Goal: Information Seeking & Learning: Learn about a topic

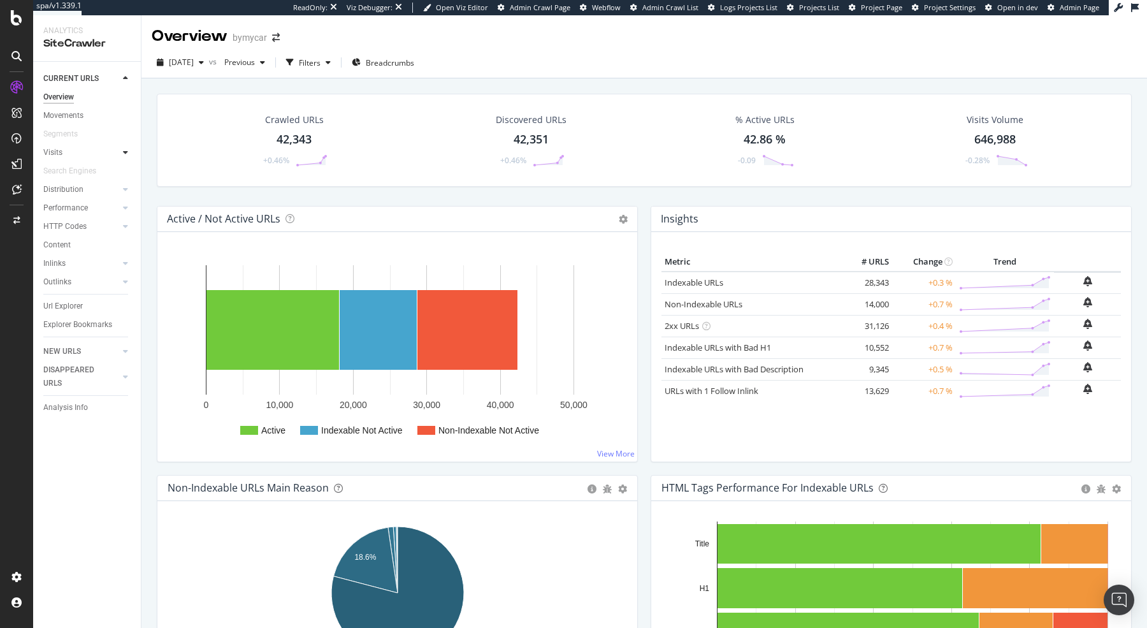
click at [126, 153] on icon at bounding box center [125, 152] width 5 height 8
drag, startPoint x: 71, startPoint y: 173, endPoint x: 536, endPoint y: 284, distance: 477.8
click at [71, 173] on div "Analysis" at bounding box center [63, 170] width 29 height 13
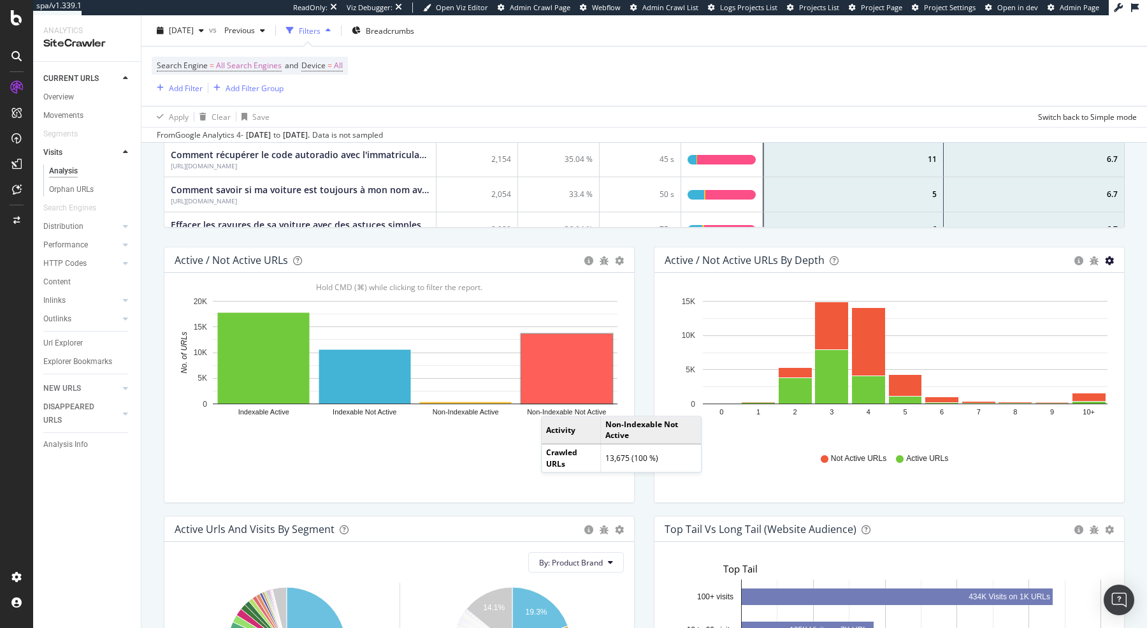
click at [1108, 258] on icon "gear" at bounding box center [1109, 260] width 9 height 9
click at [1069, 306] on span "Bar (by Percentage)" at bounding box center [1066, 308] width 116 height 17
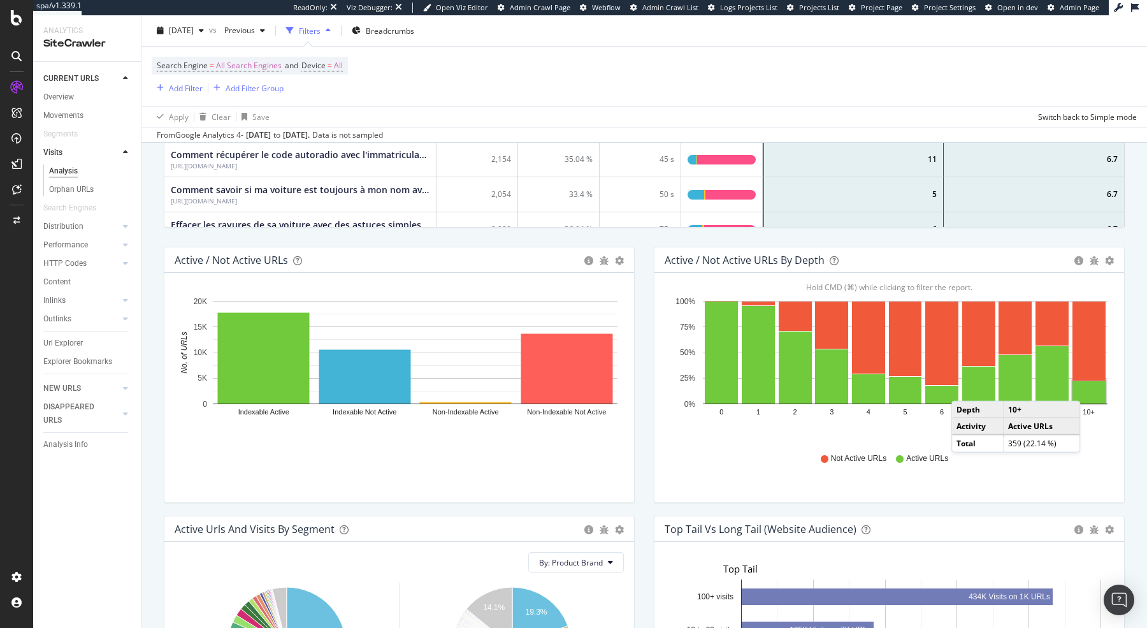
click at [1114, 263] on div "Active / Not Active URLs by Depth Bar (by Value) Bar (by Percentage) Table Expo…" at bounding box center [890, 259] width 470 height 25
click at [1111, 256] on icon "gear" at bounding box center [1109, 260] width 9 height 9
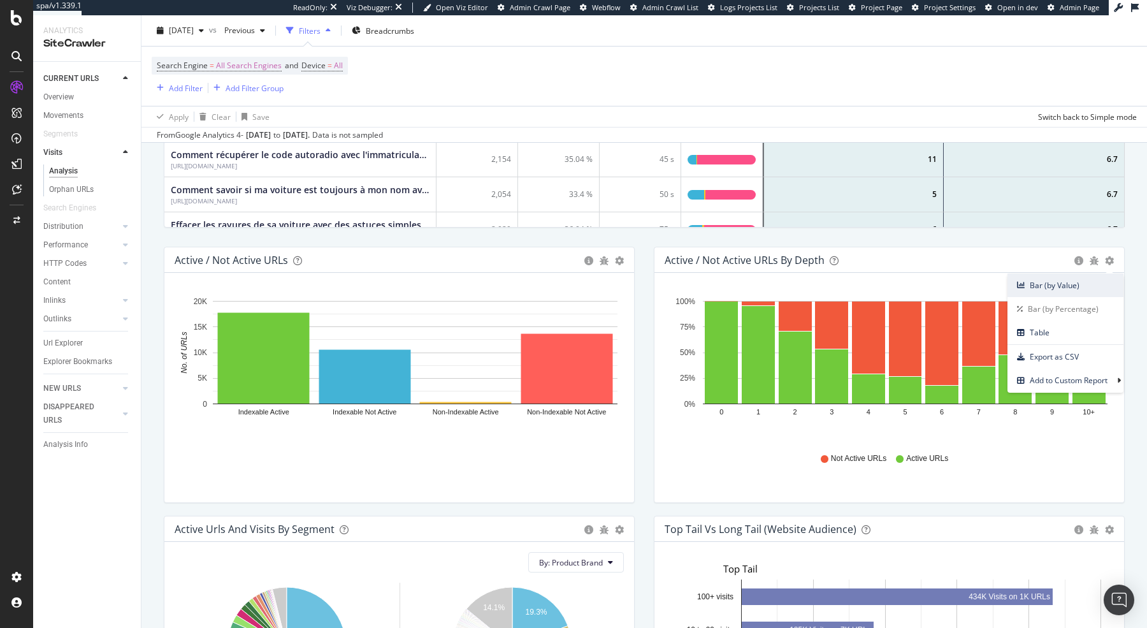
click at [1064, 281] on span "Bar (by Value)" at bounding box center [1066, 285] width 116 height 17
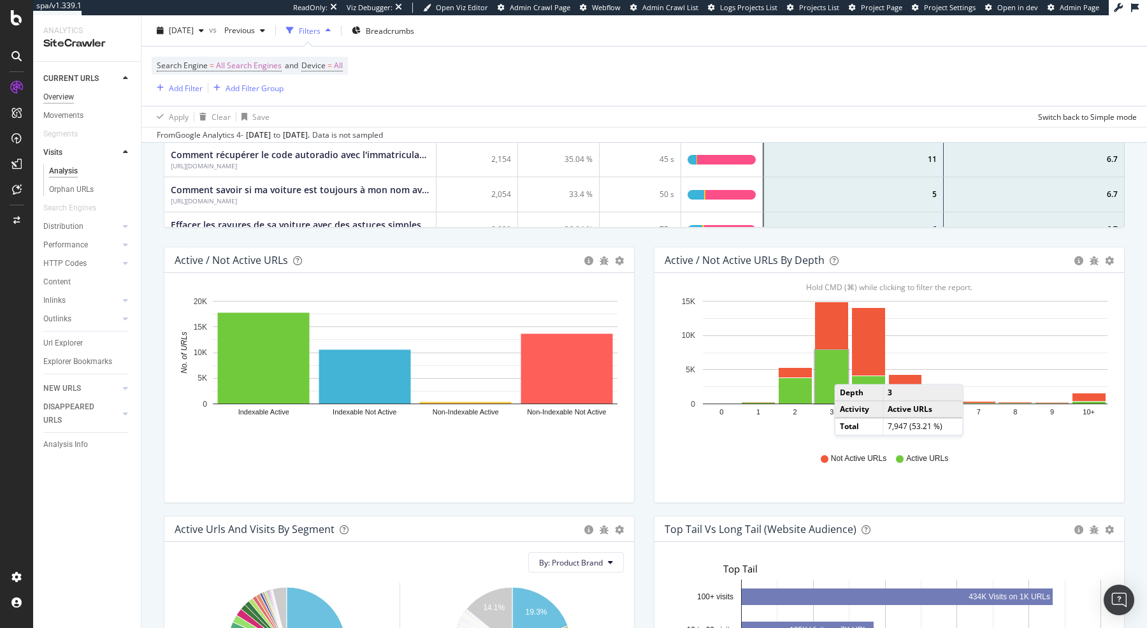
click at [57, 98] on div "Overview" at bounding box center [58, 96] width 31 height 13
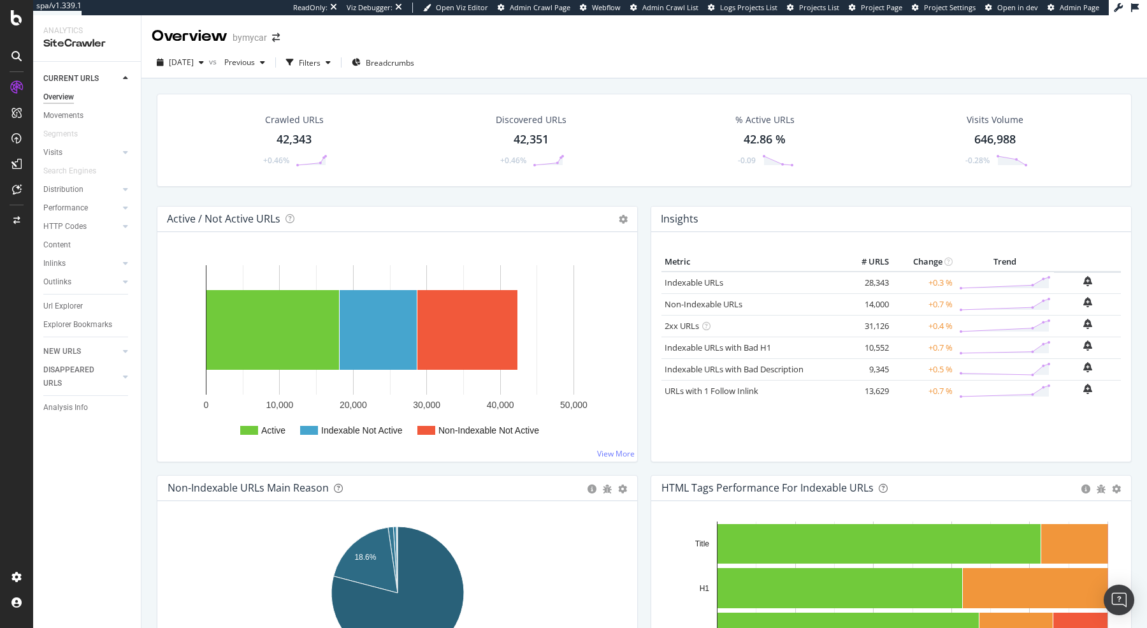
click at [16, 138] on icon at bounding box center [16, 138] width 10 height 10
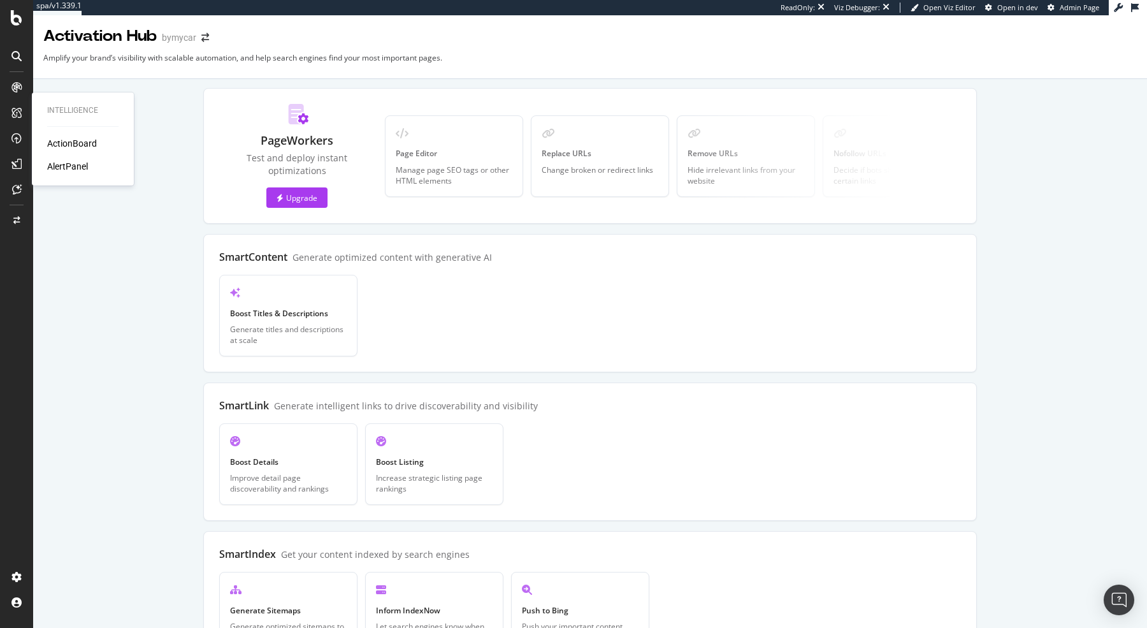
click at [61, 140] on div "ActionBoard" at bounding box center [72, 143] width 50 height 13
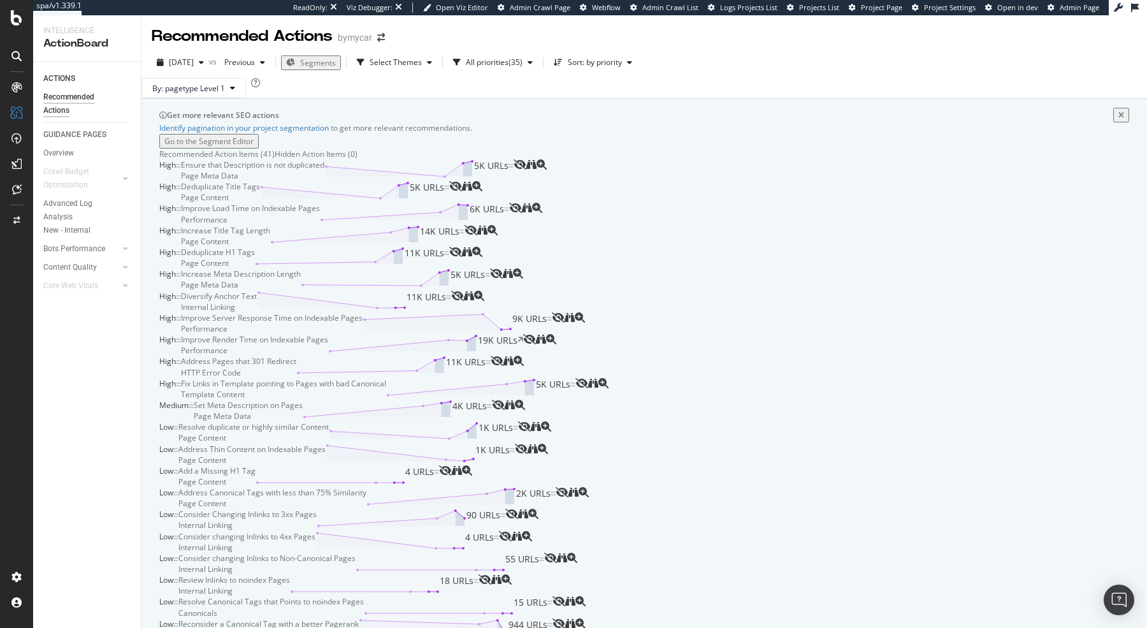
scroll to position [821, 0]
click at [73, 138] on div "SiteCrawler" at bounding box center [69, 140] width 45 height 13
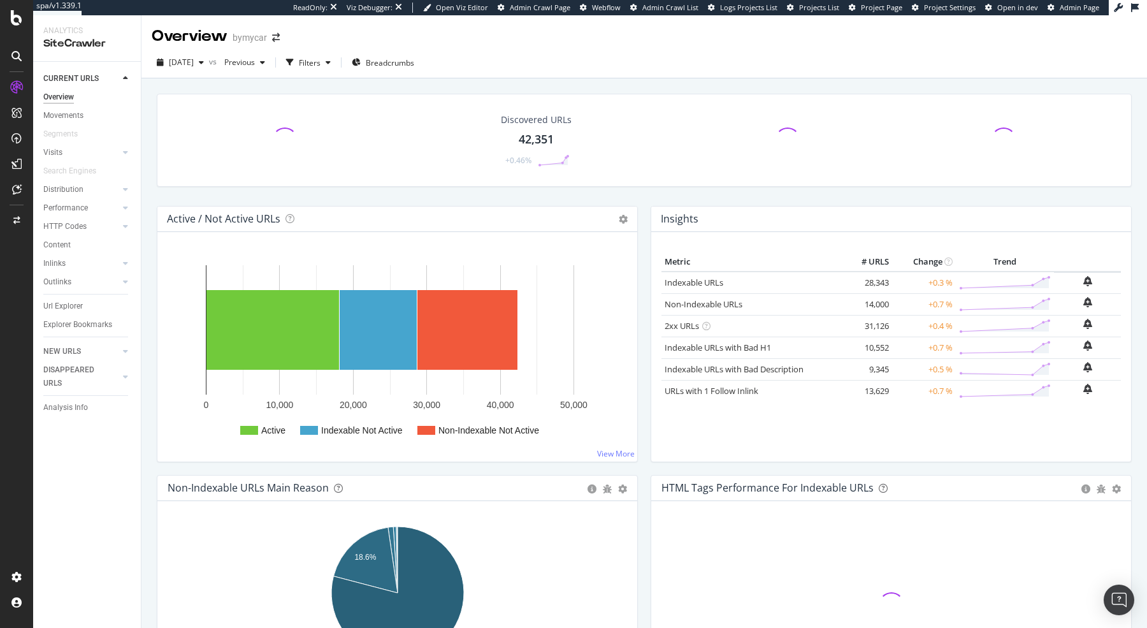
click at [547, 349] on rect "A chart." at bounding box center [390, 329] width 368 height 129
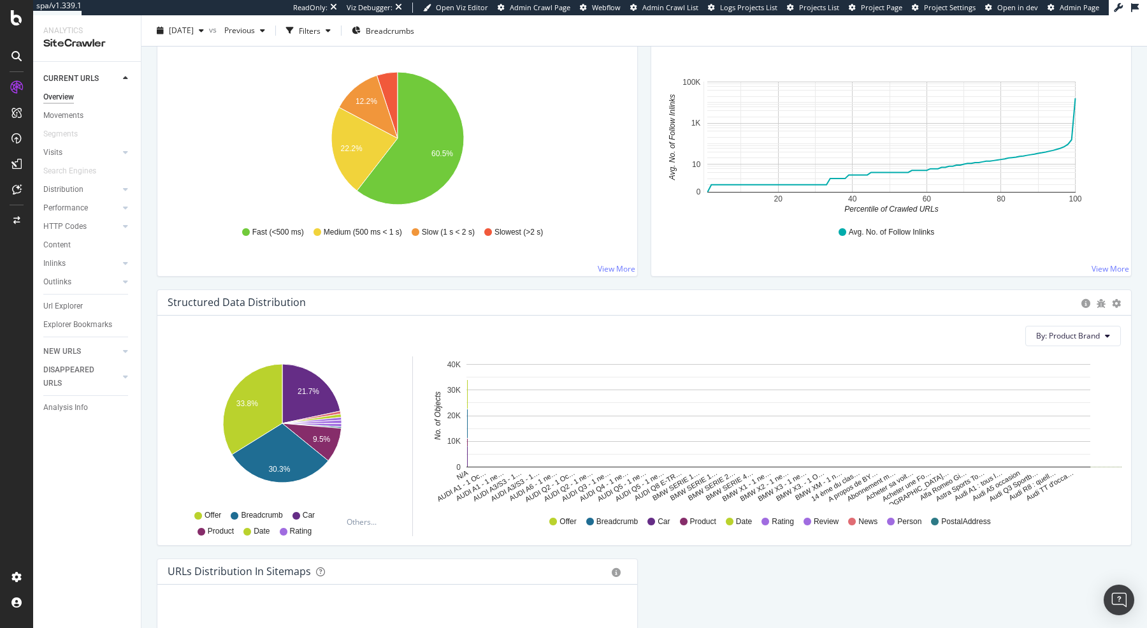
scroll to position [919, 0]
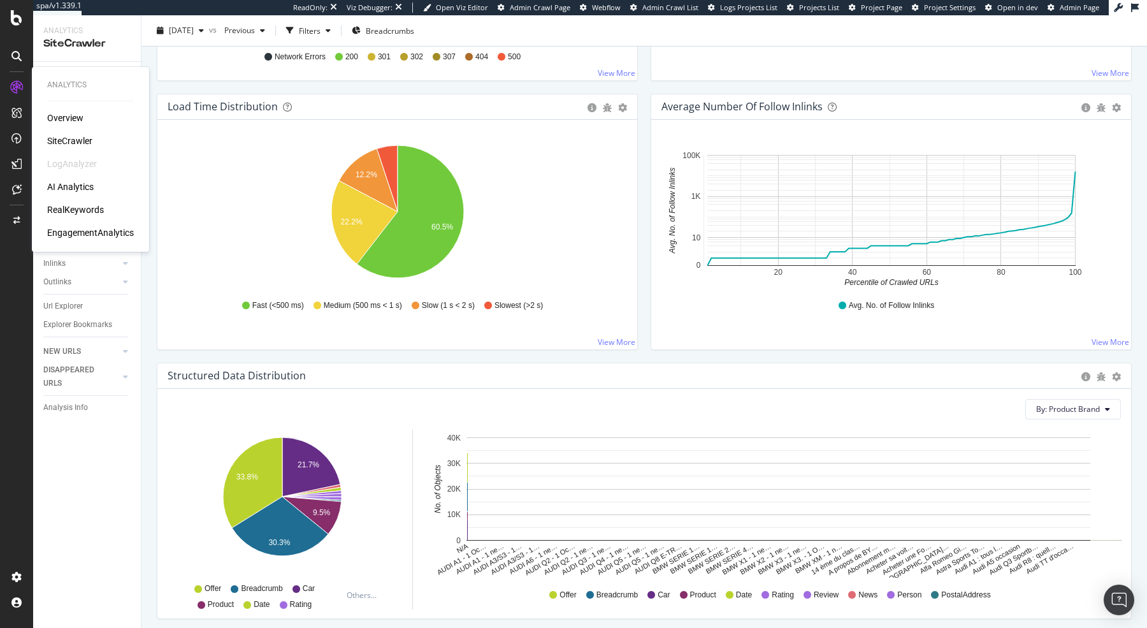
click at [83, 208] on div "RealKeywords" at bounding box center [75, 209] width 57 height 13
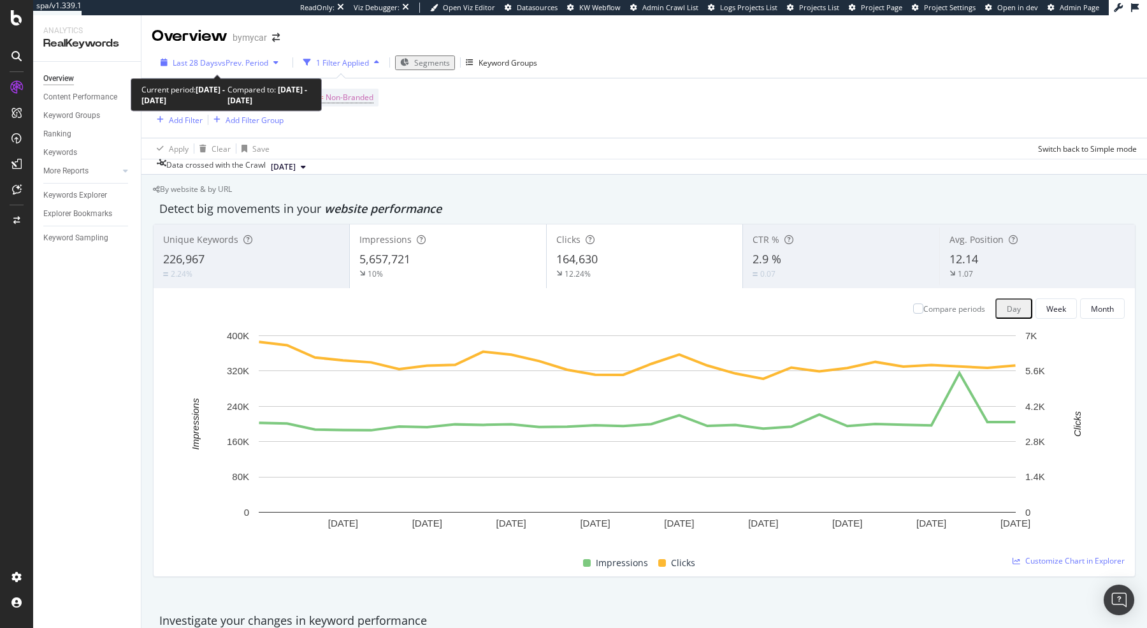
click at [229, 68] on div "Last 28 Days vs Prev. Period" at bounding box center [220, 62] width 128 height 11
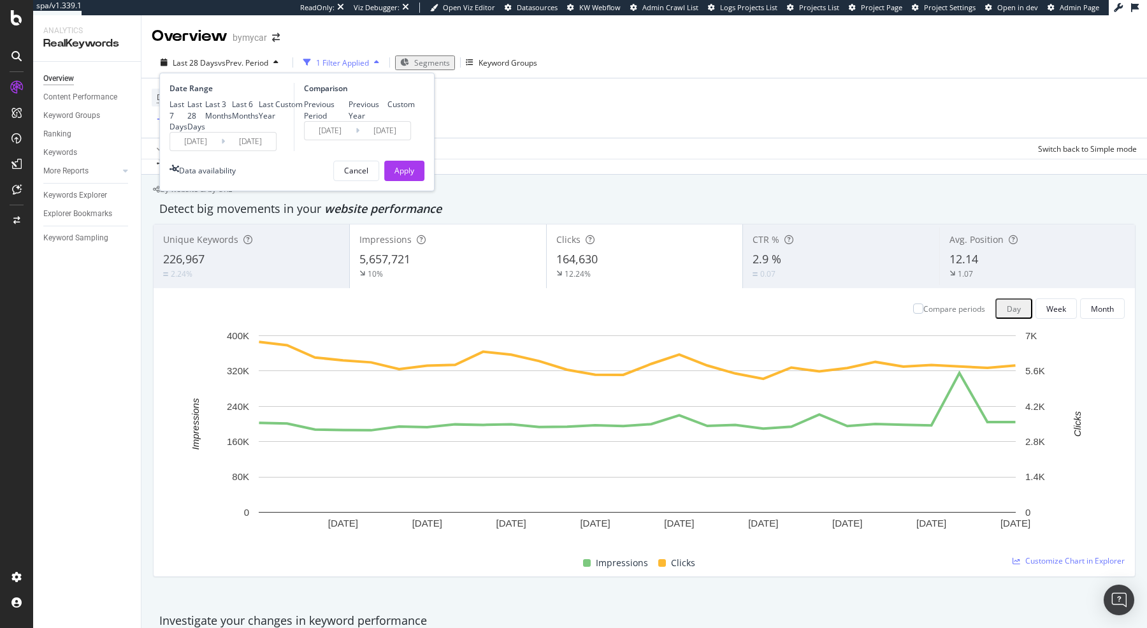
click at [259, 120] on div "Last Year" at bounding box center [267, 110] width 17 height 22
type input "[DATE]"
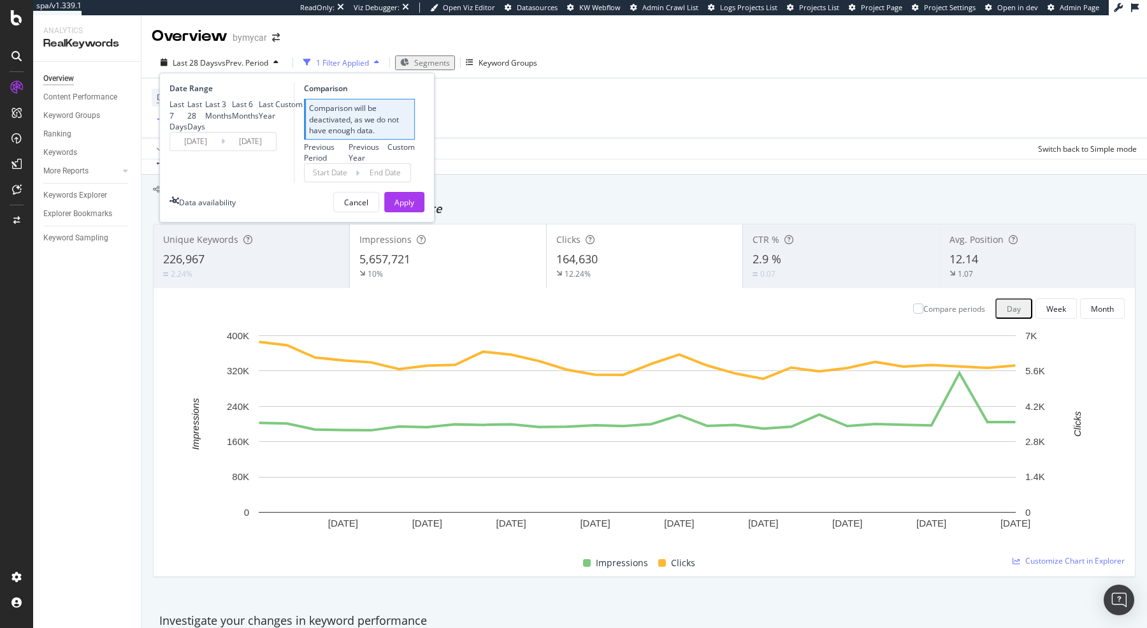
click at [232, 120] on div "Last 6 Months" at bounding box center [245, 110] width 27 height 22
type input "[DATE]"
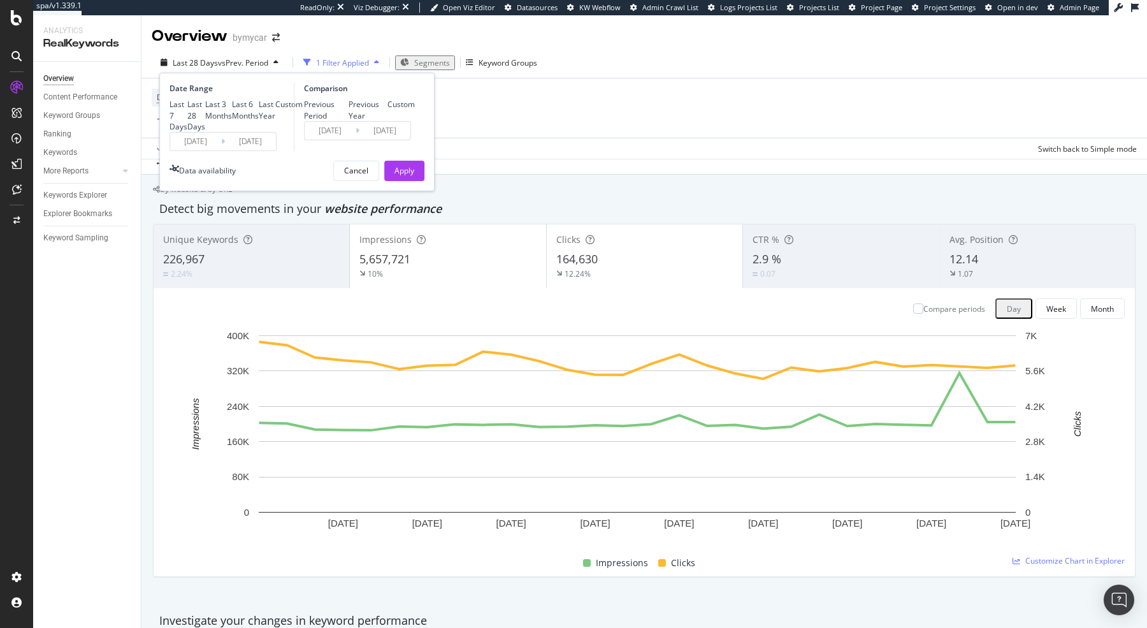
click at [208, 120] on div "Last 3 Months" at bounding box center [218, 110] width 27 height 22
type input "[DATE]"
click at [349, 117] on div "Previous Year" at bounding box center [369, 110] width 40 height 22
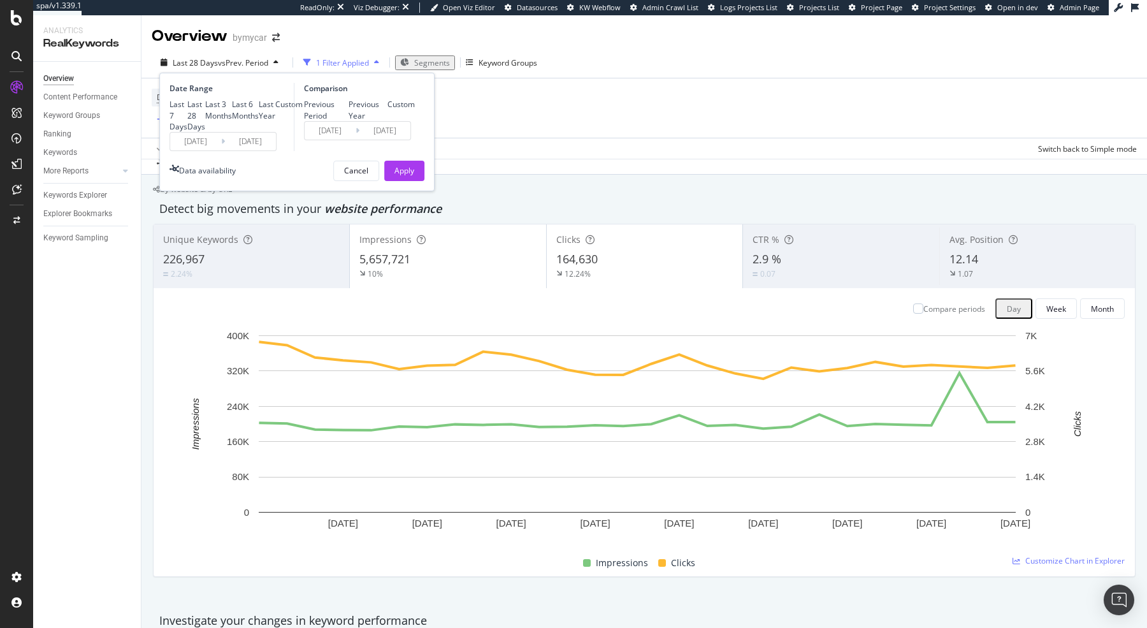
type input "[DATE]"
click at [409, 176] on div "Apply" at bounding box center [404, 170] width 20 height 11
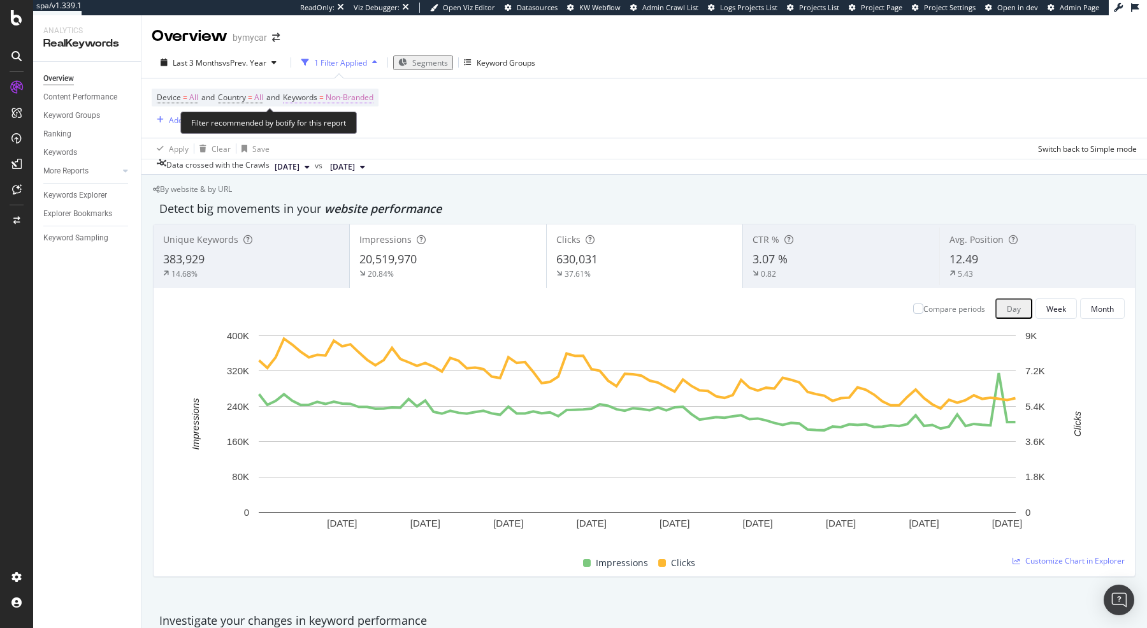
click at [372, 100] on span "Non-Branded" at bounding box center [350, 98] width 48 height 18
click at [346, 115] on div "Non-Branded" at bounding box center [327, 106] width 68 height 17
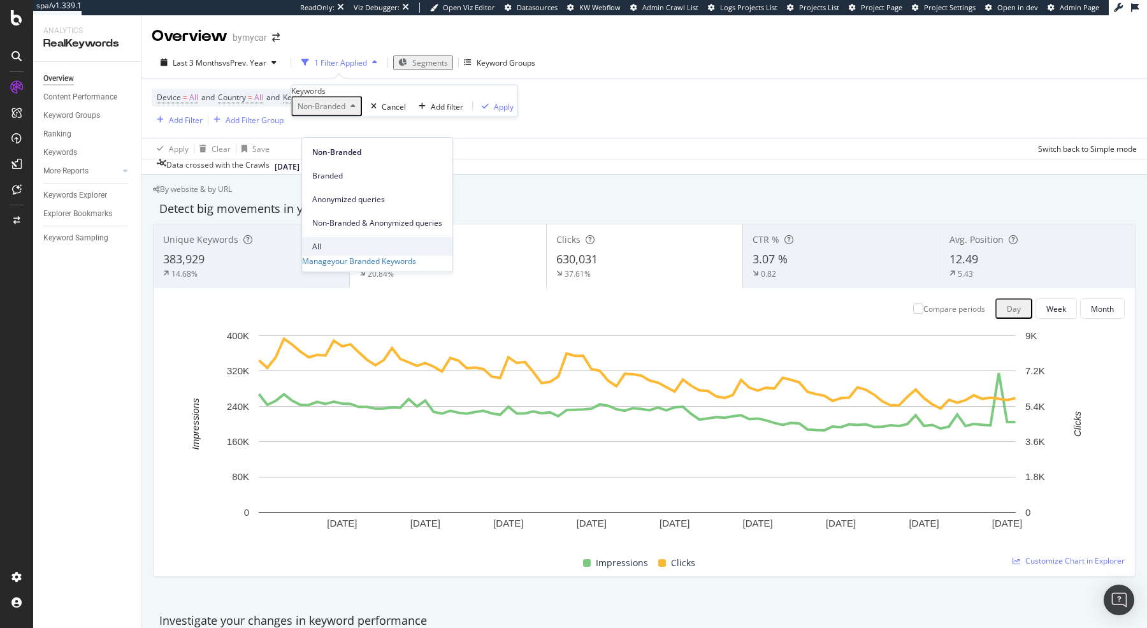
click at [337, 241] on span "All" at bounding box center [377, 246] width 130 height 11
click at [455, 112] on div "Apply" at bounding box center [465, 106] width 20 height 11
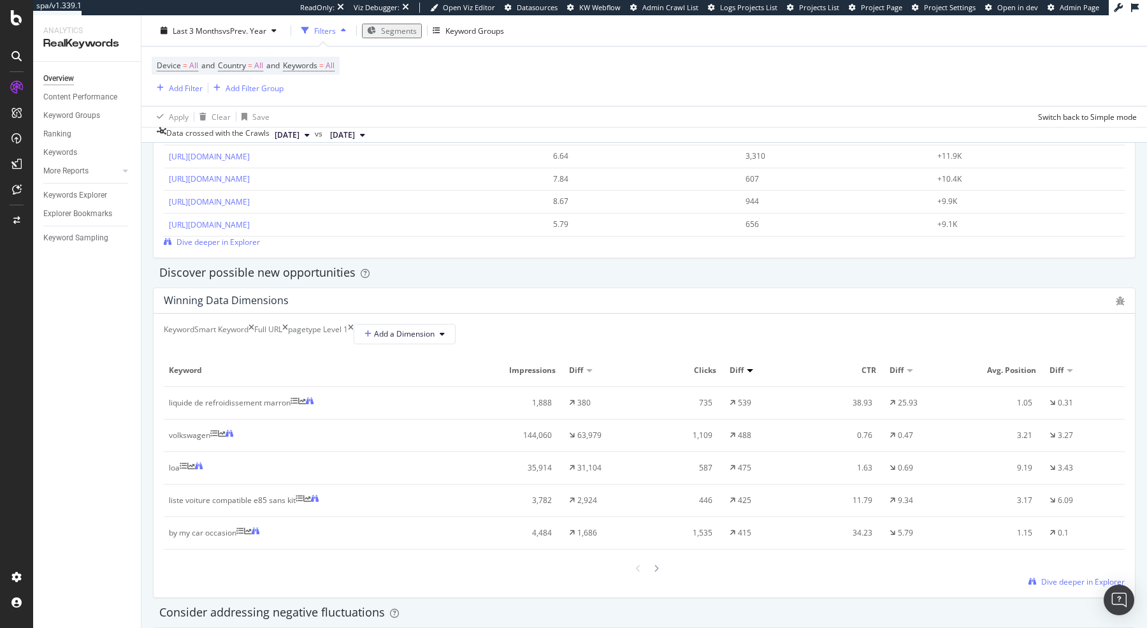
scroll to position [1009, 0]
click at [749, 372] on div at bounding box center [750, 369] width 6 height 3
click at [750, 372] on div at bounding box center [750, 369] width 6 height 3
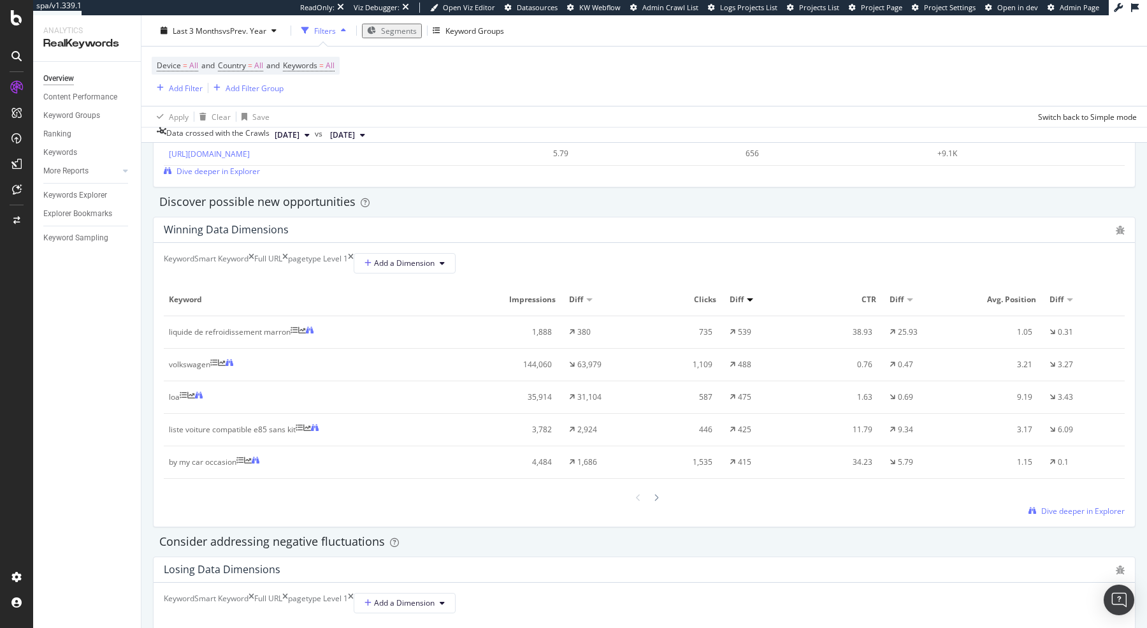
scroll to position [1077, 0]
click at [591, 303] on div at bounding box center [589, 301] width 6 height 3
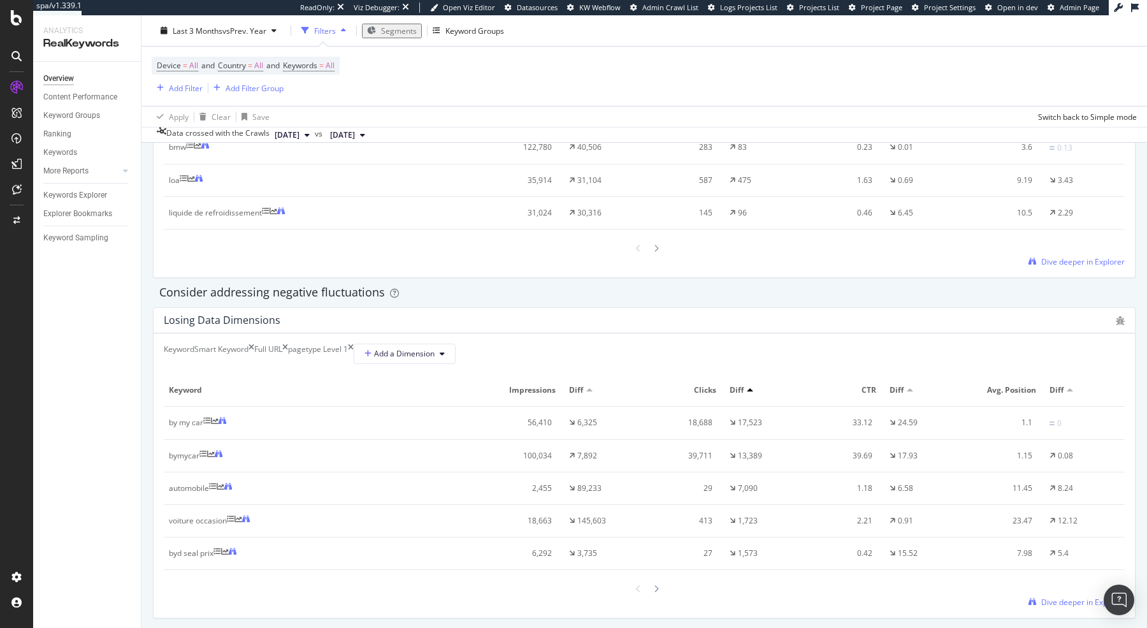
scroll to position [1435, 0]
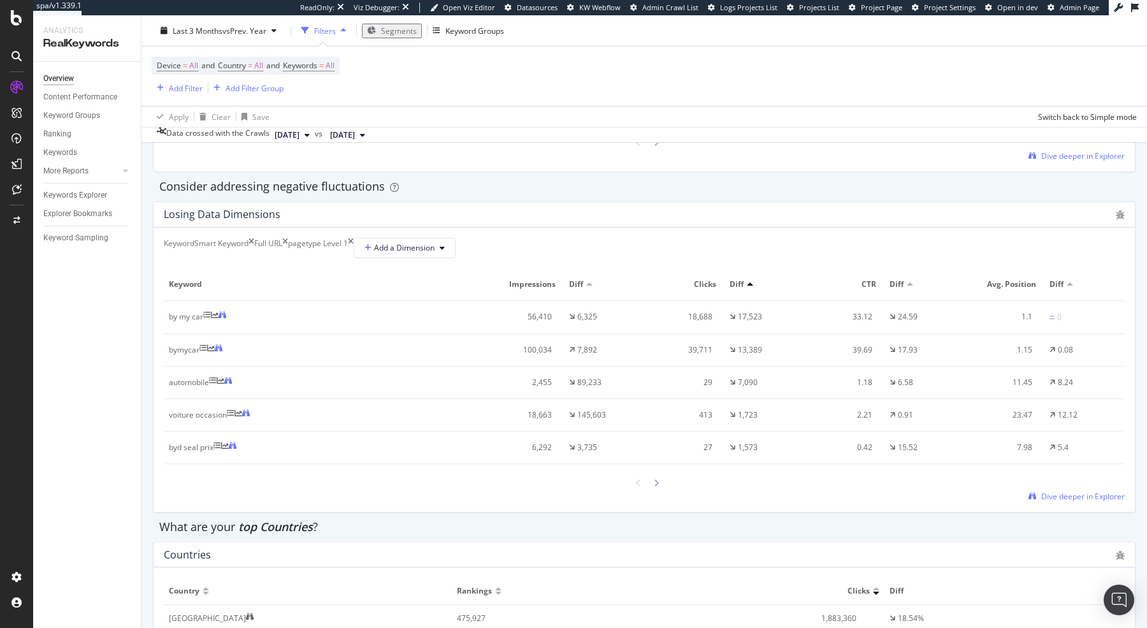
click at [249, 258] on div "Smart Keyword" at bounding box center [221, 248] width 54 height 20
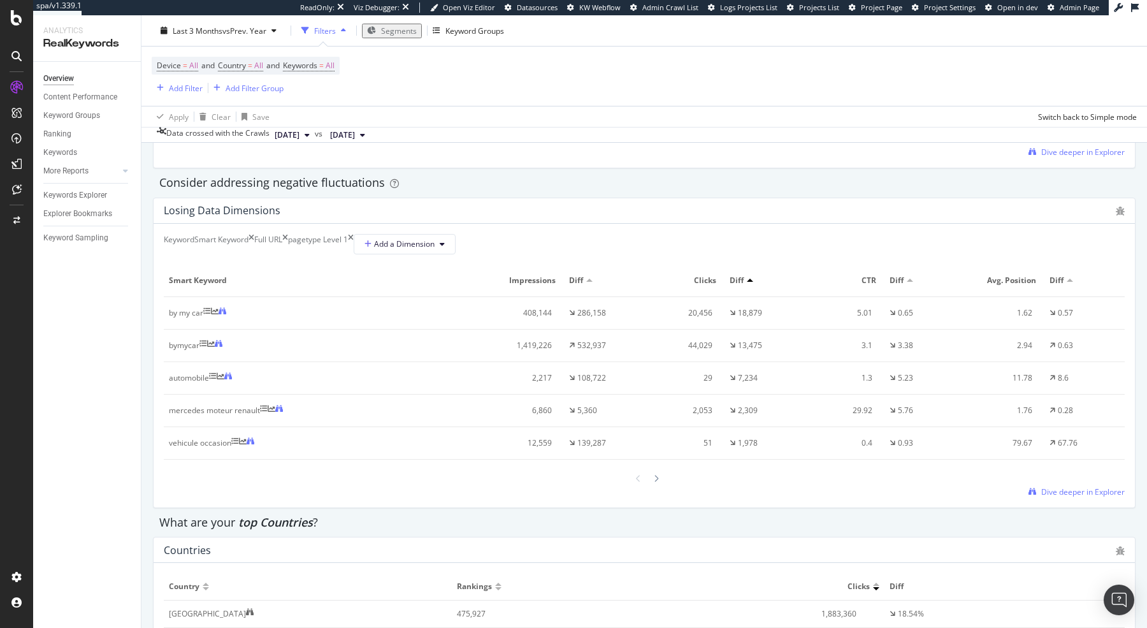
scroll to position [0, 0]
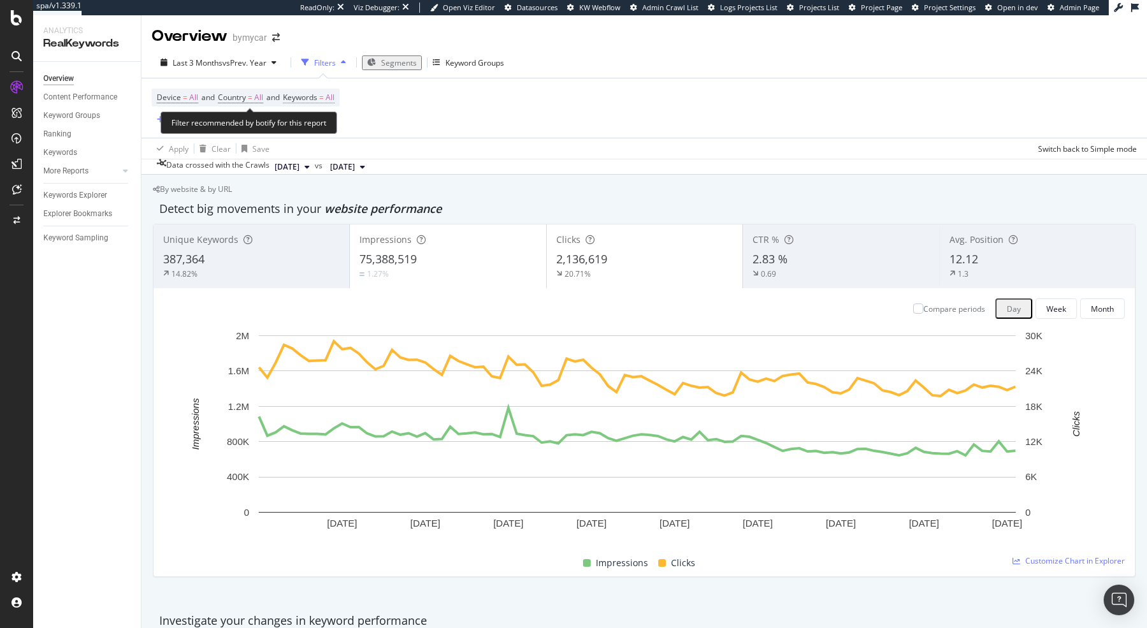
click at [335, 93] on span "All" at bounding box center [330, 98] width 9 height 18
click at [318, 110] on div "button" at bounding box center [314, 107] width 15 height 8
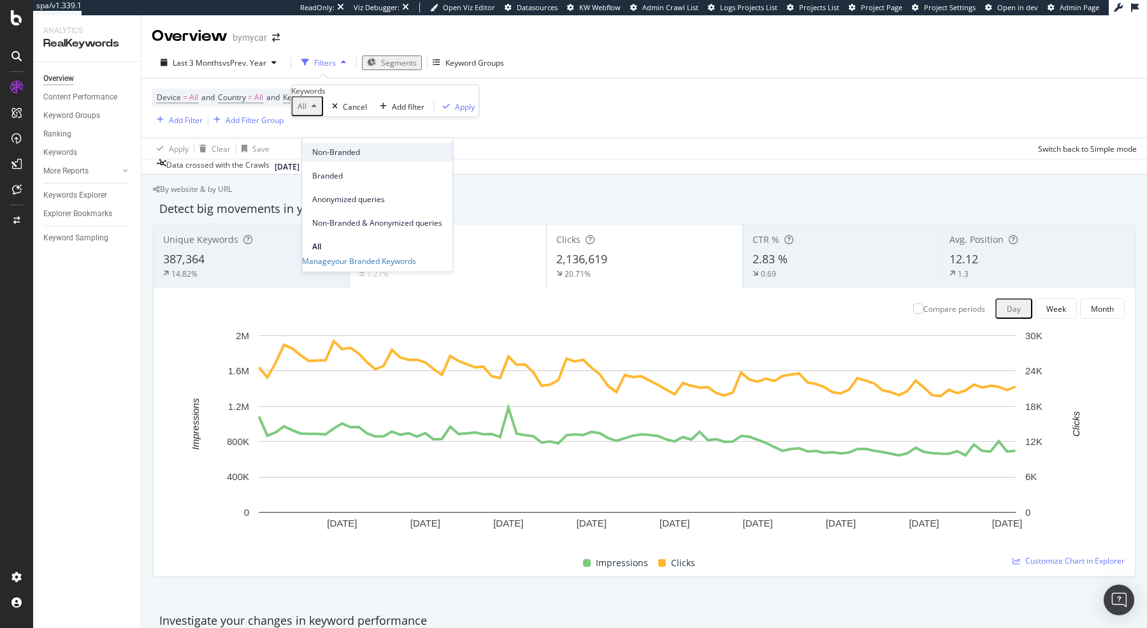
click at [339, 152] on span "Non-Branded" at bounding box center [377, 152] width 130 height 11
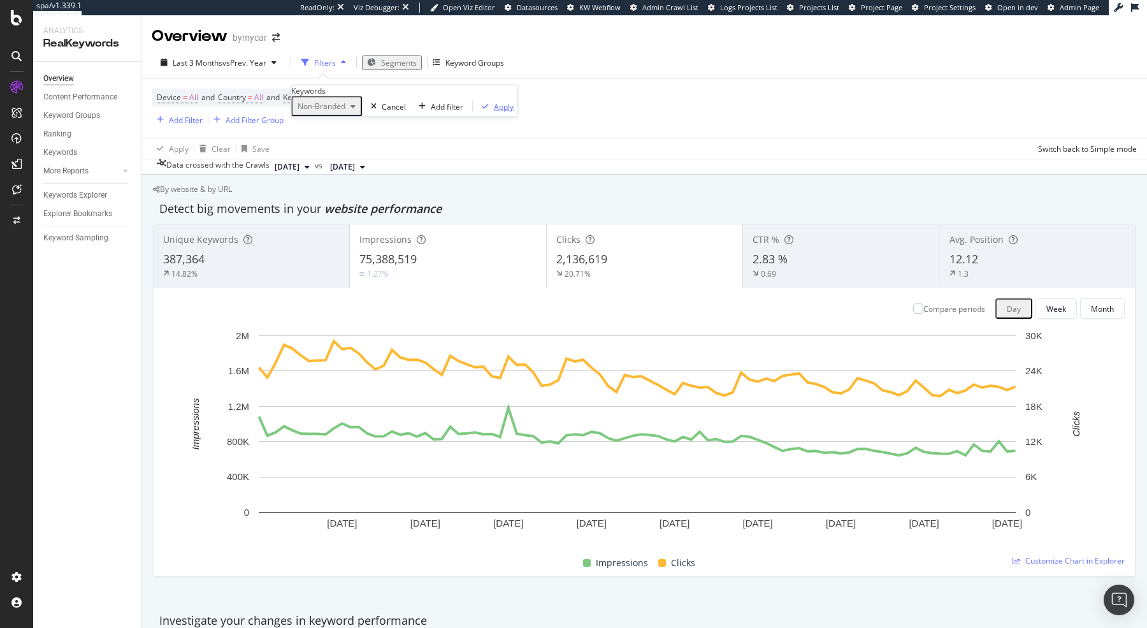
click at [494, 112] on div "Apply" at bounding box center [504, 106] width 20 height 11
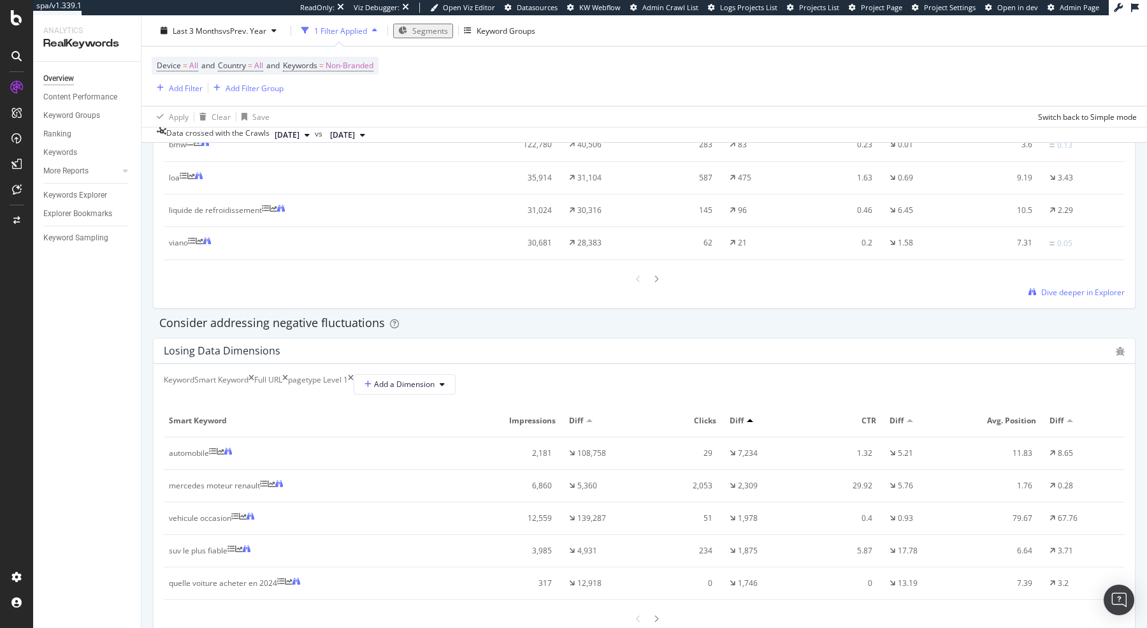
scroll to position [1424, 0]
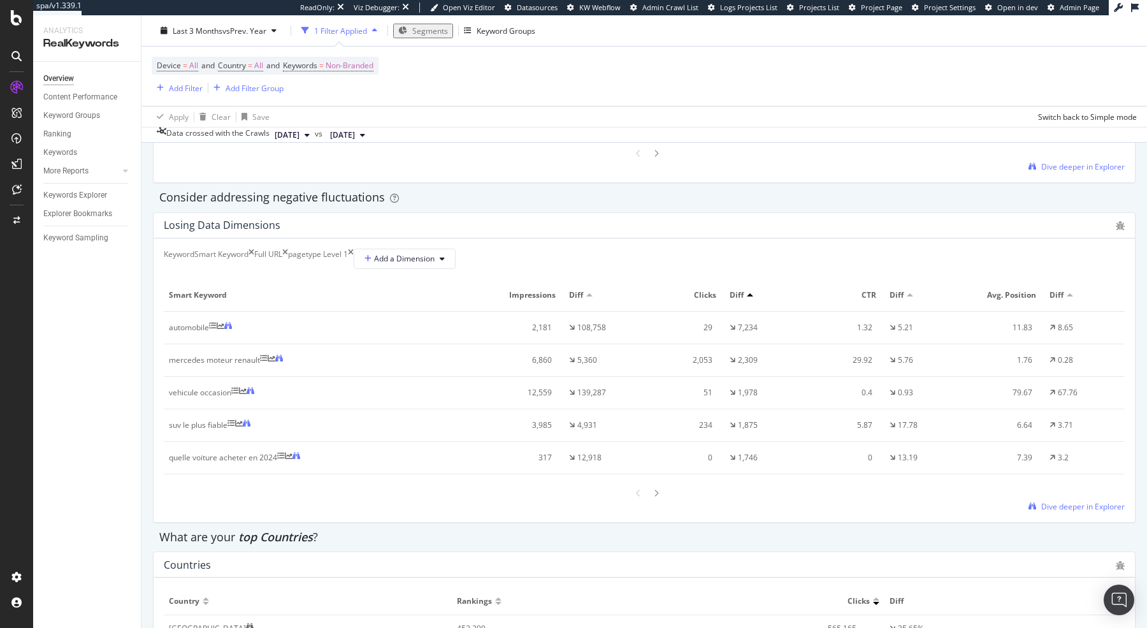
click at [590, 301] on div "Diff" at bounding box center [604, 294] width 70 height 11
click at [591, 296] on div at bounding box center [589, 294] width 6 height 3
click at [748, 296] on div at bounding box center [750, 294] width 6 height 3
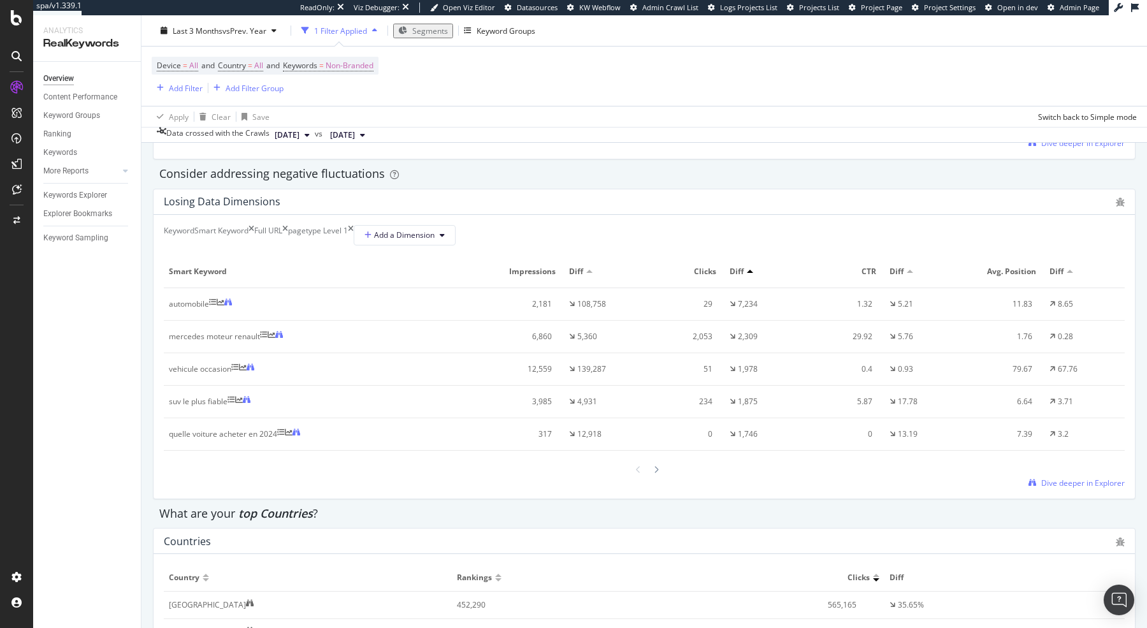
scroll to position [1445, 0]
click at [239, 373] on icon at bounding box center [235, 370] width 8 height 8
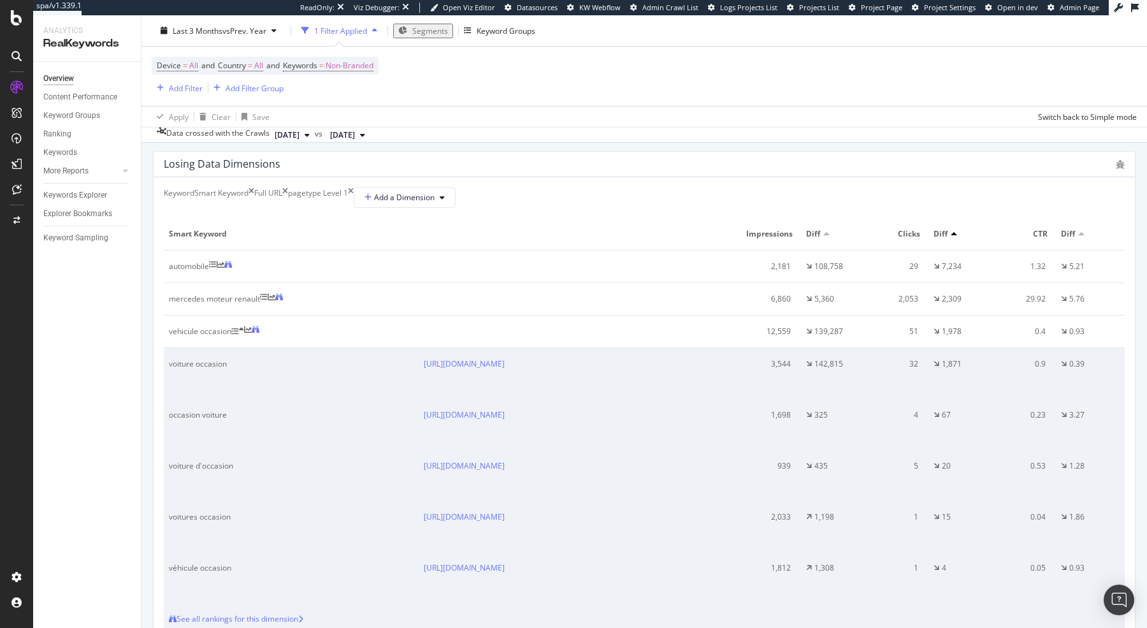
scroll to position [1489, 0]
click at [567, 373] on icon at bounding box center [563, 370] width 8 height 8
click at [505, 365] on link "[URL][DOMAIN_NAME]" at bounding box center [464, 359] width 81 height 11
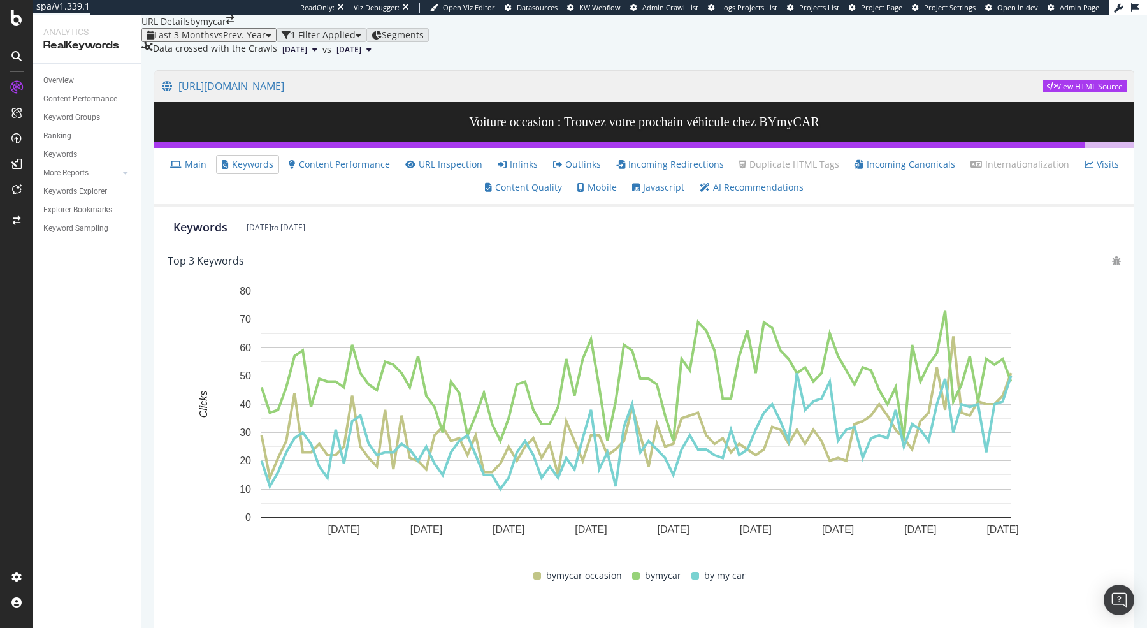
scroll to position [264, 0]
click at [199, 171] on link "Main" at bounding box center [188, 164] width 36 height 13
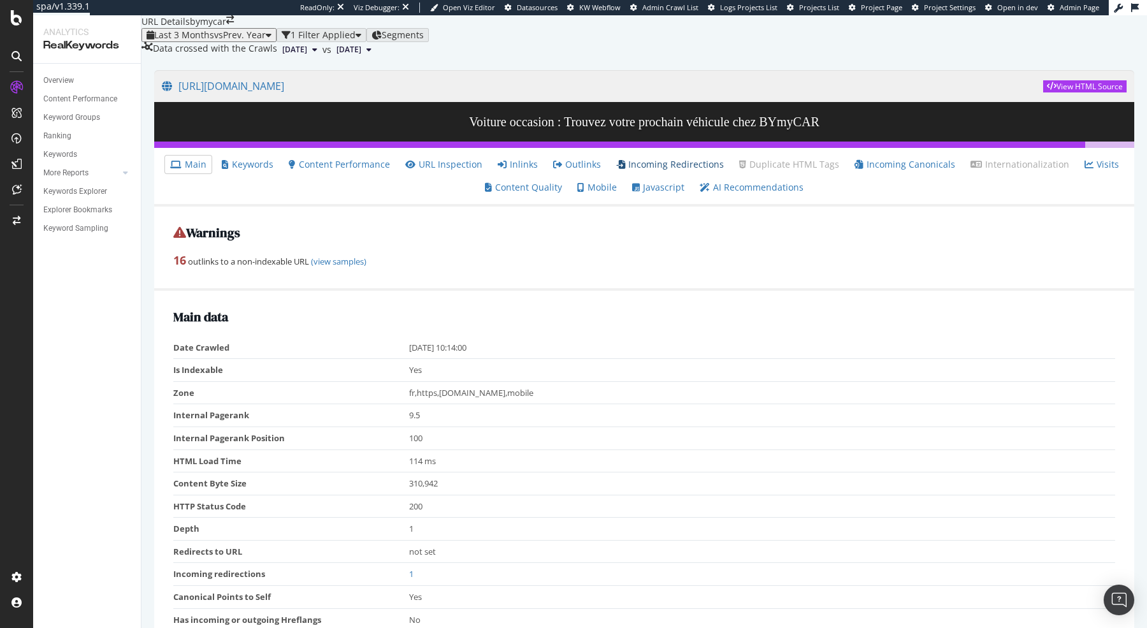
click at [665, 171] on link "Incoming Redirections" at bounding box center [670, 164] width 108 height 13
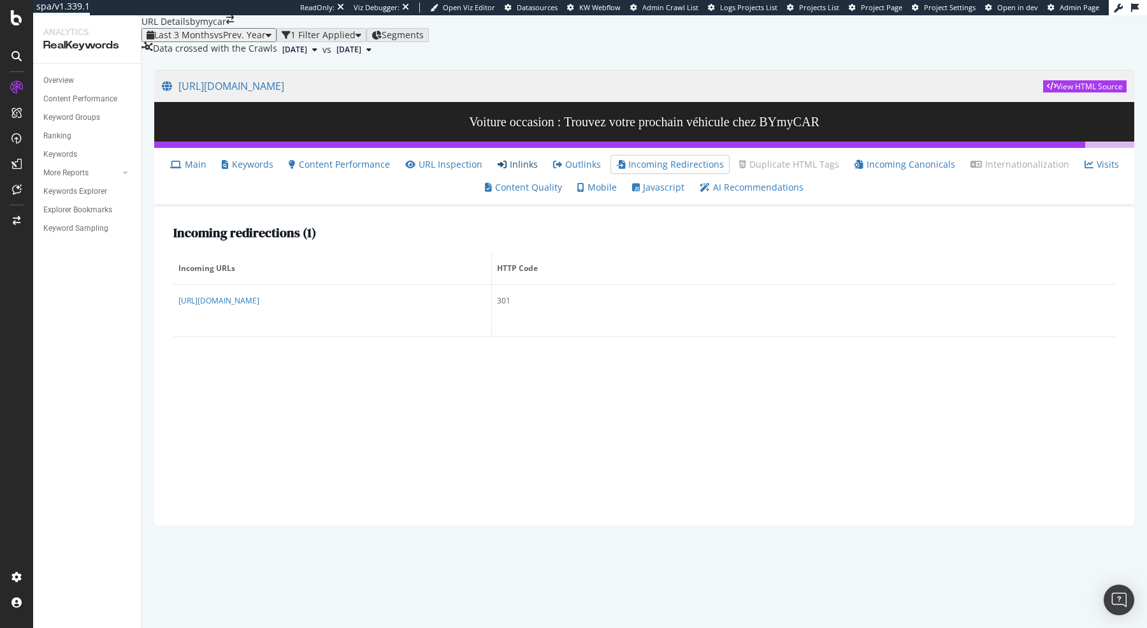
click at [525, 171] on link "Inlinks" at bounding box center [518, 164] width 40 height 13
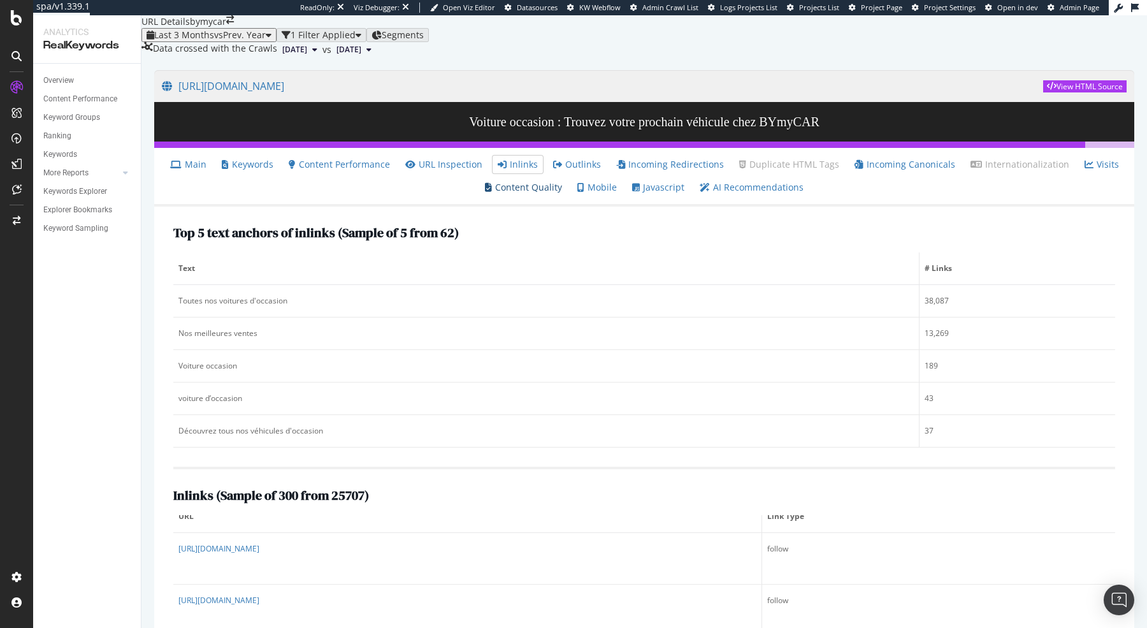
click at [531, 194] on link "Content Quality" at bounding box center [523, 187] width 77 height 13
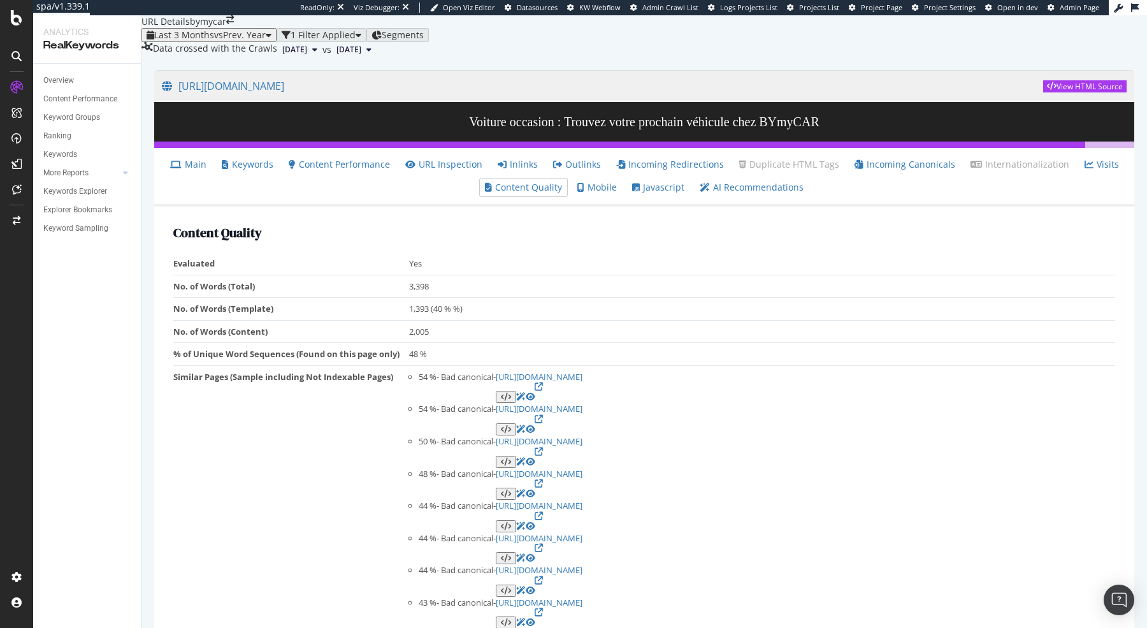
scroll to position [60, 0]
